Goal: Browse casually: Explore the website without a specific task or goal

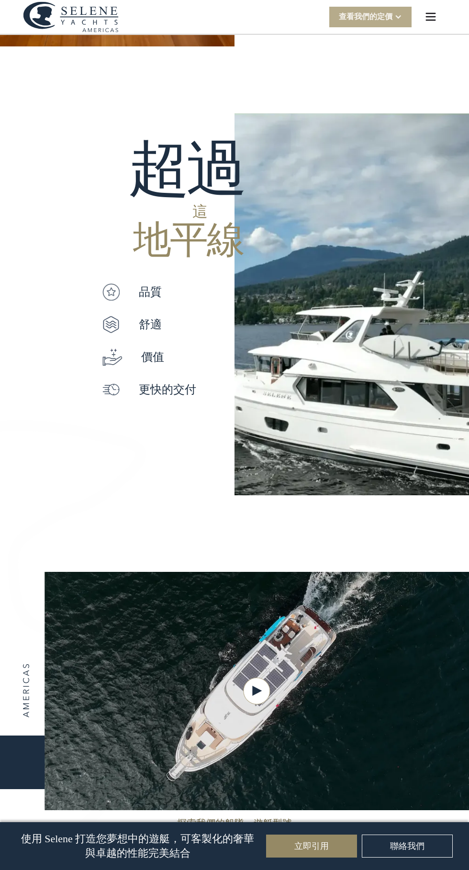
scroll to position [622, 0]
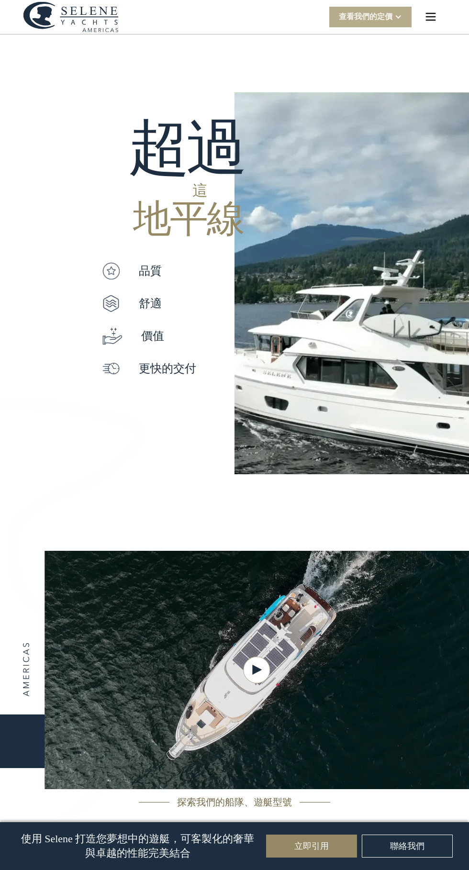
click at [161, 332] on font "價值" at bounding box center [152, 335] width 23 height 13
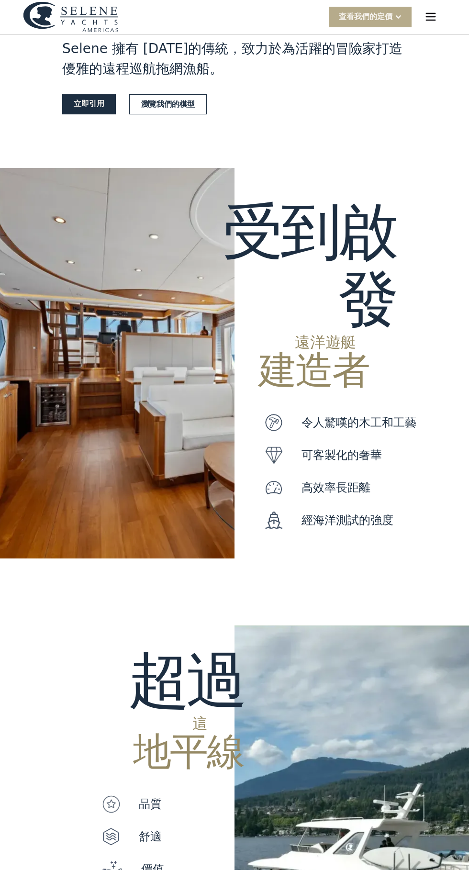
scroll to position [0, 0]
